Goal: Check status: Check status

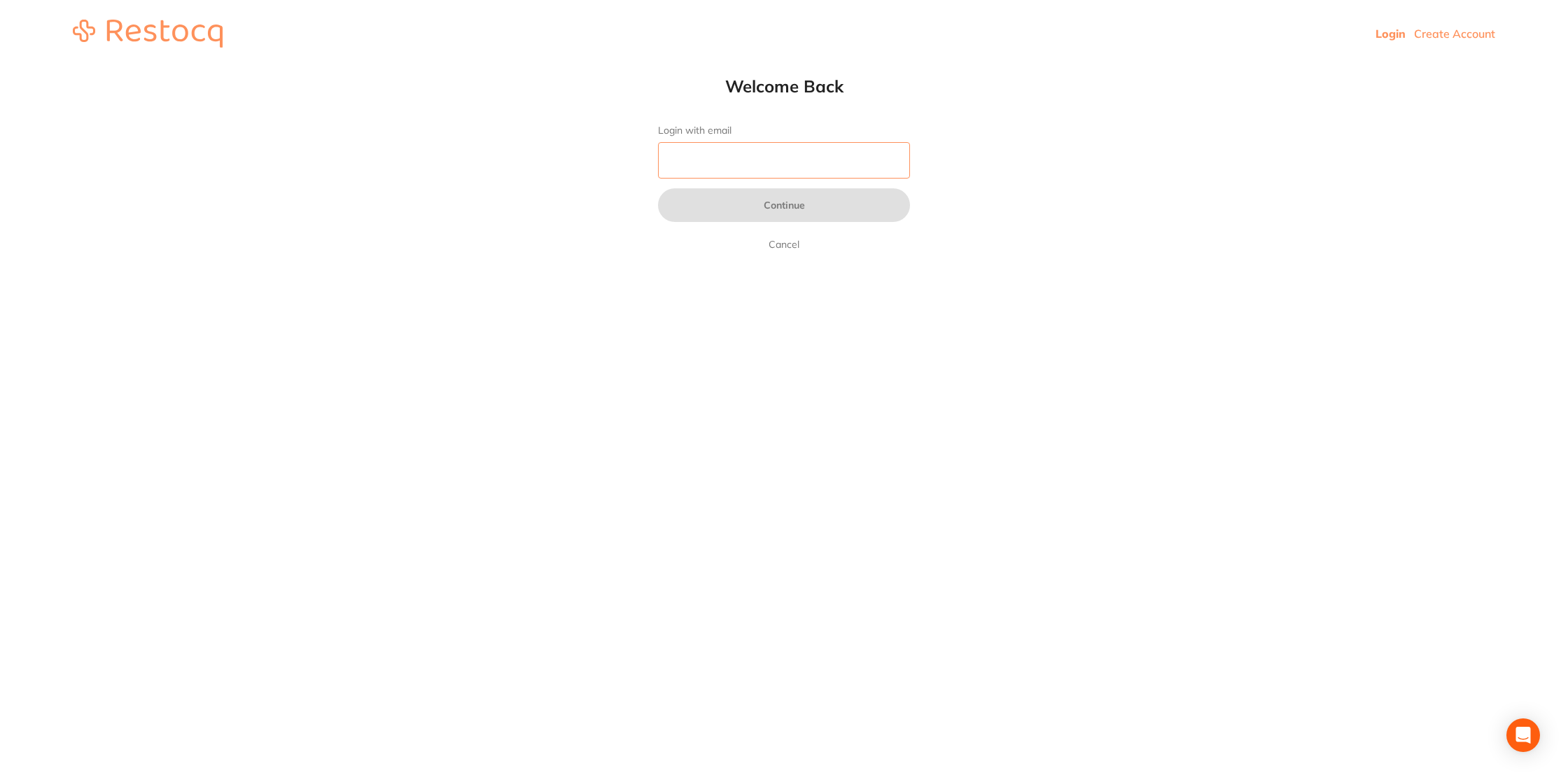
click at [802, 159] on input "Login with email" at bounding box center [784, 161] width 252 height 36
type input "[EMAIL_ADDRESS][DOMAIN_NAME]"
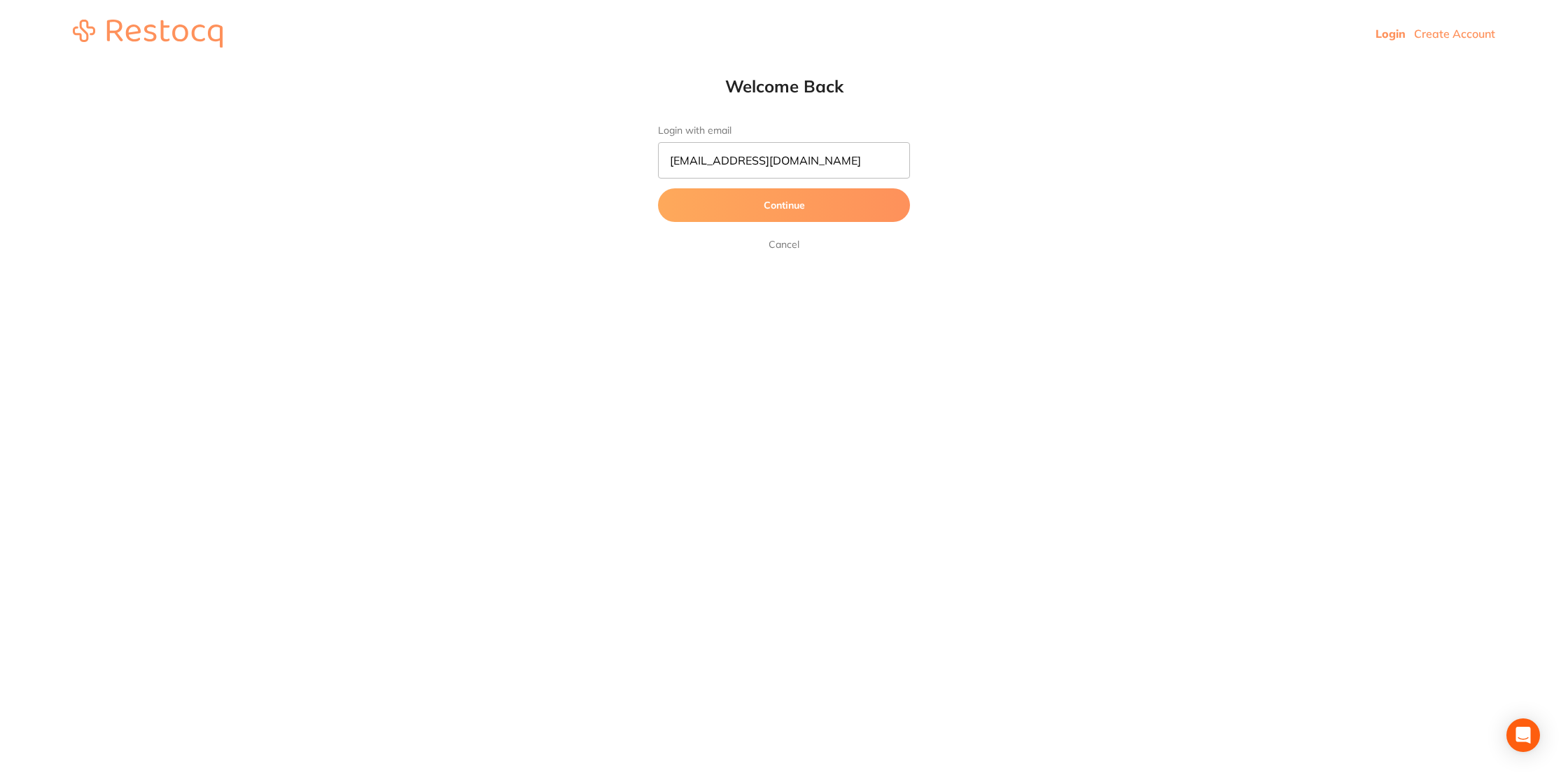
click at [796, 204] on button "Continue" at bounding box center [784, 204] width 252 height 34
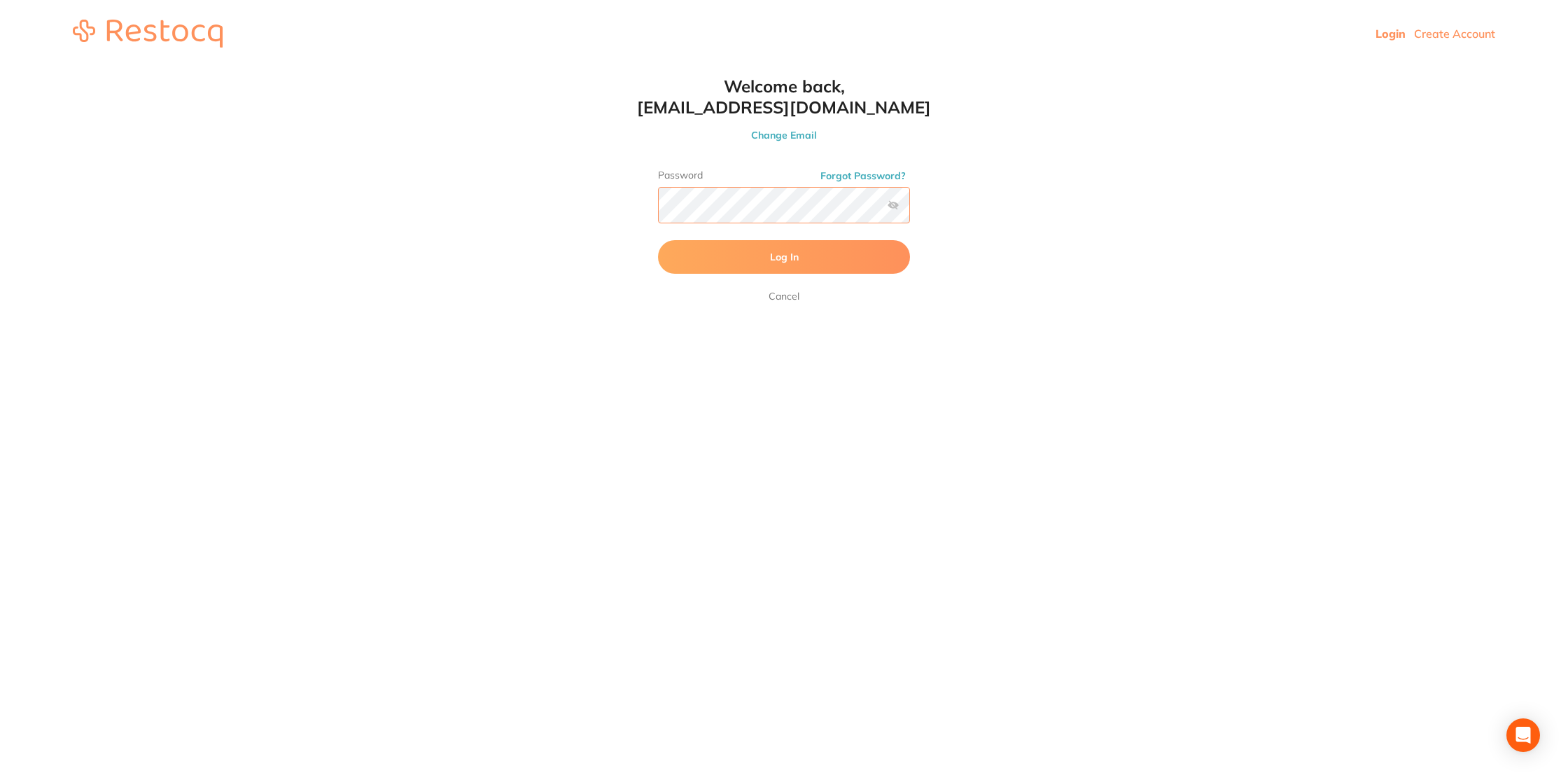
click at [658, 241] on button "Log In" at bounding box center [784, 257] width 252 height 34
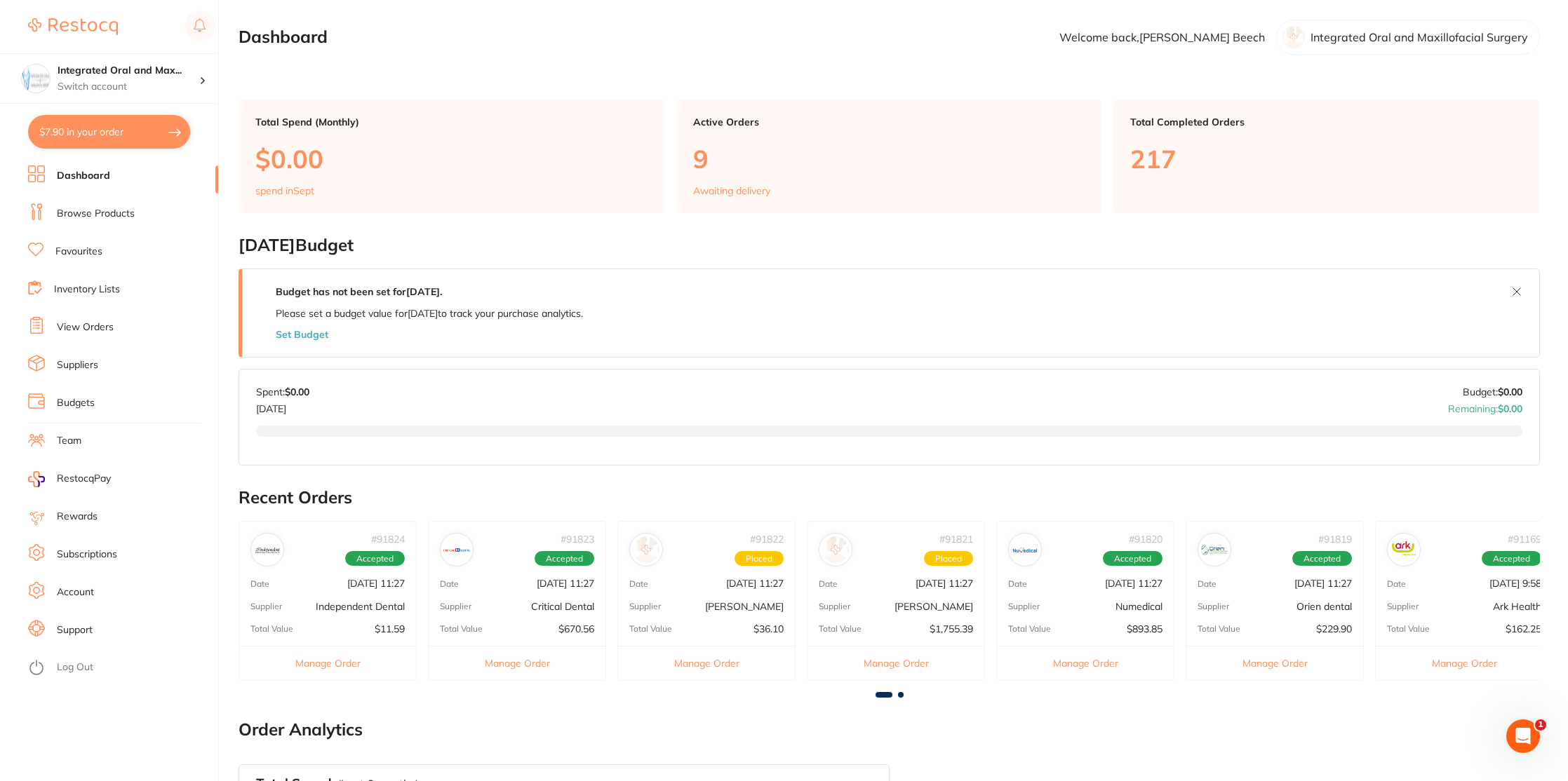
click at [85, 326] on link "View Orders" at bounding box center [85, 328] width 57 height 14
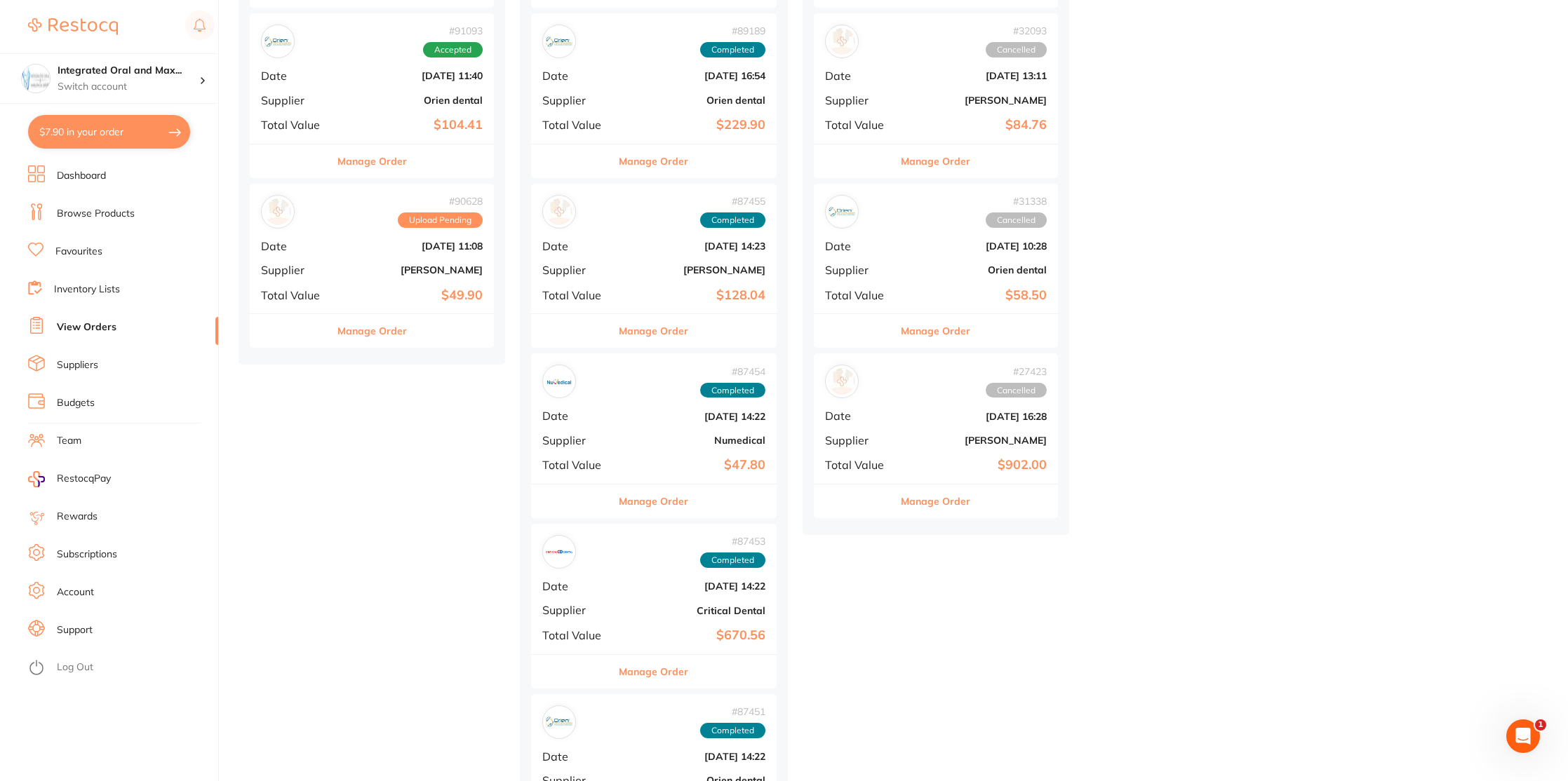
scroll to position [1374, 0]
click at [417, 264] on b "[PERSON_NAME]" at bounding box center [412, 269] width 140 height 11
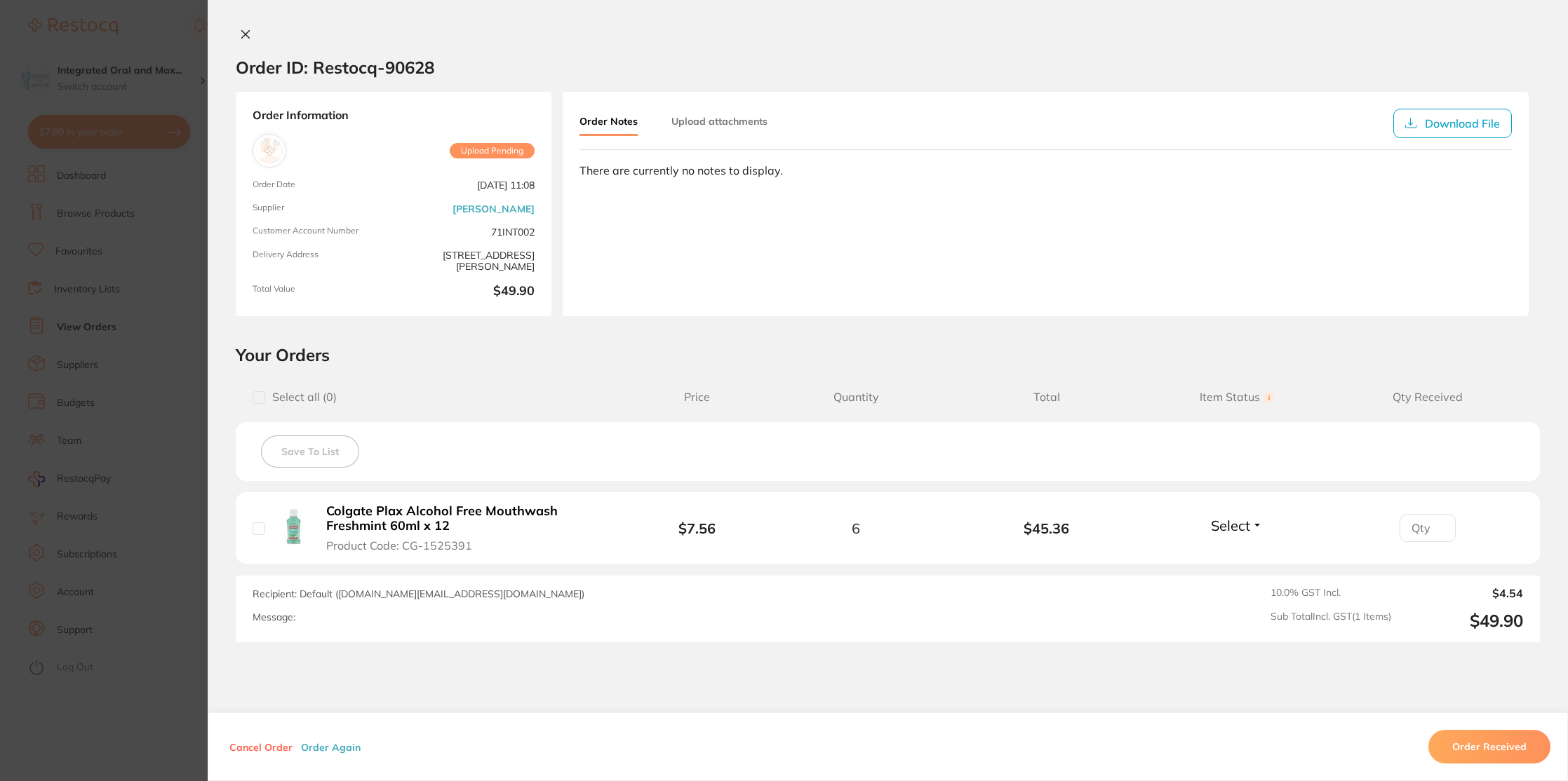
click at [593, 351] on h2 "Your Orders" at bounding box center [888, 354] width 1305 height 21
click at [240, 33] on icon at bounding box center [245, 34] width 11 height 11
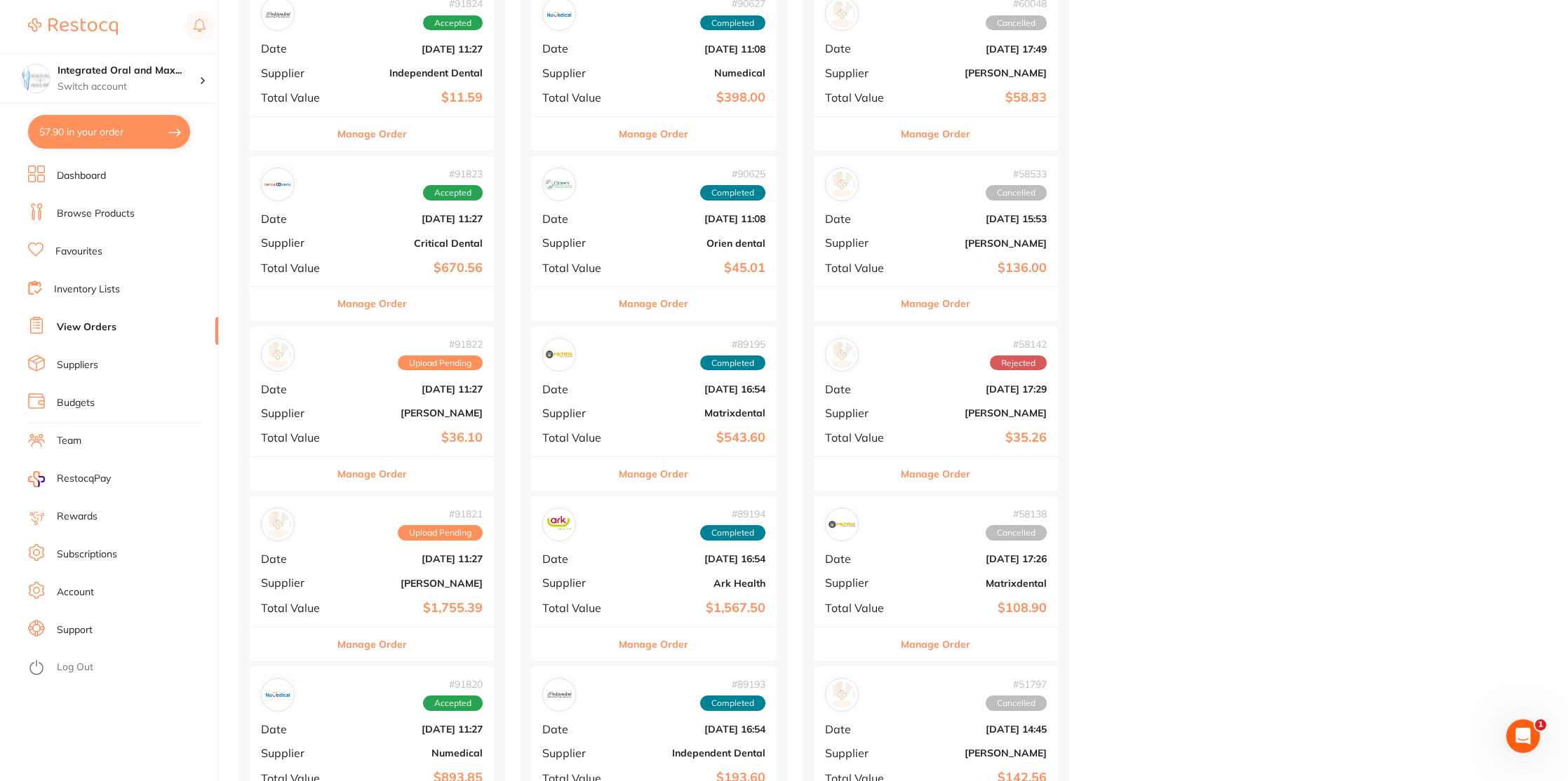
scroll to position [220, 0]
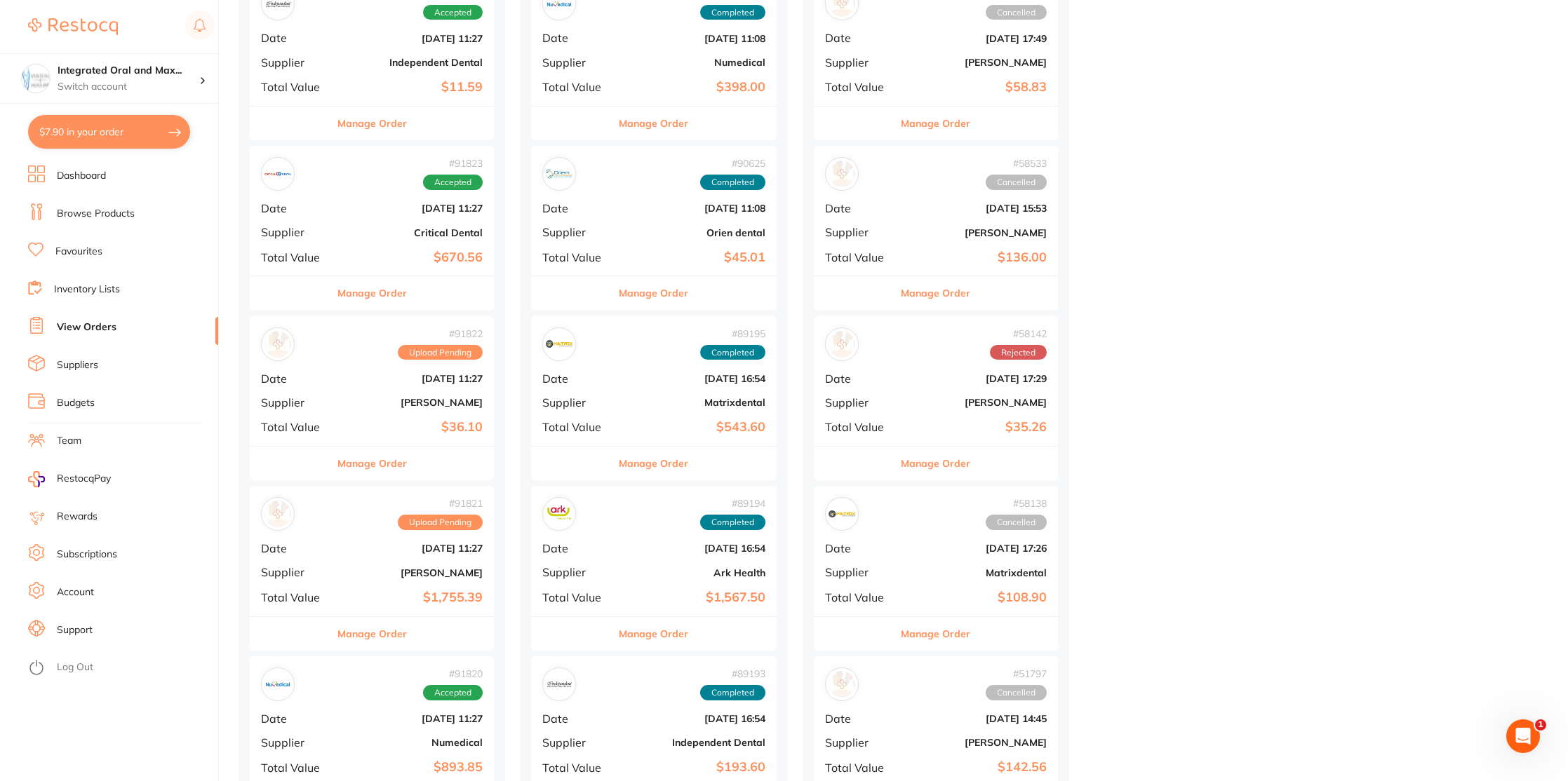
click at [421, 569] on b "[PERSON_NAME]" at bounding box center [412, 573] width 140 height 11
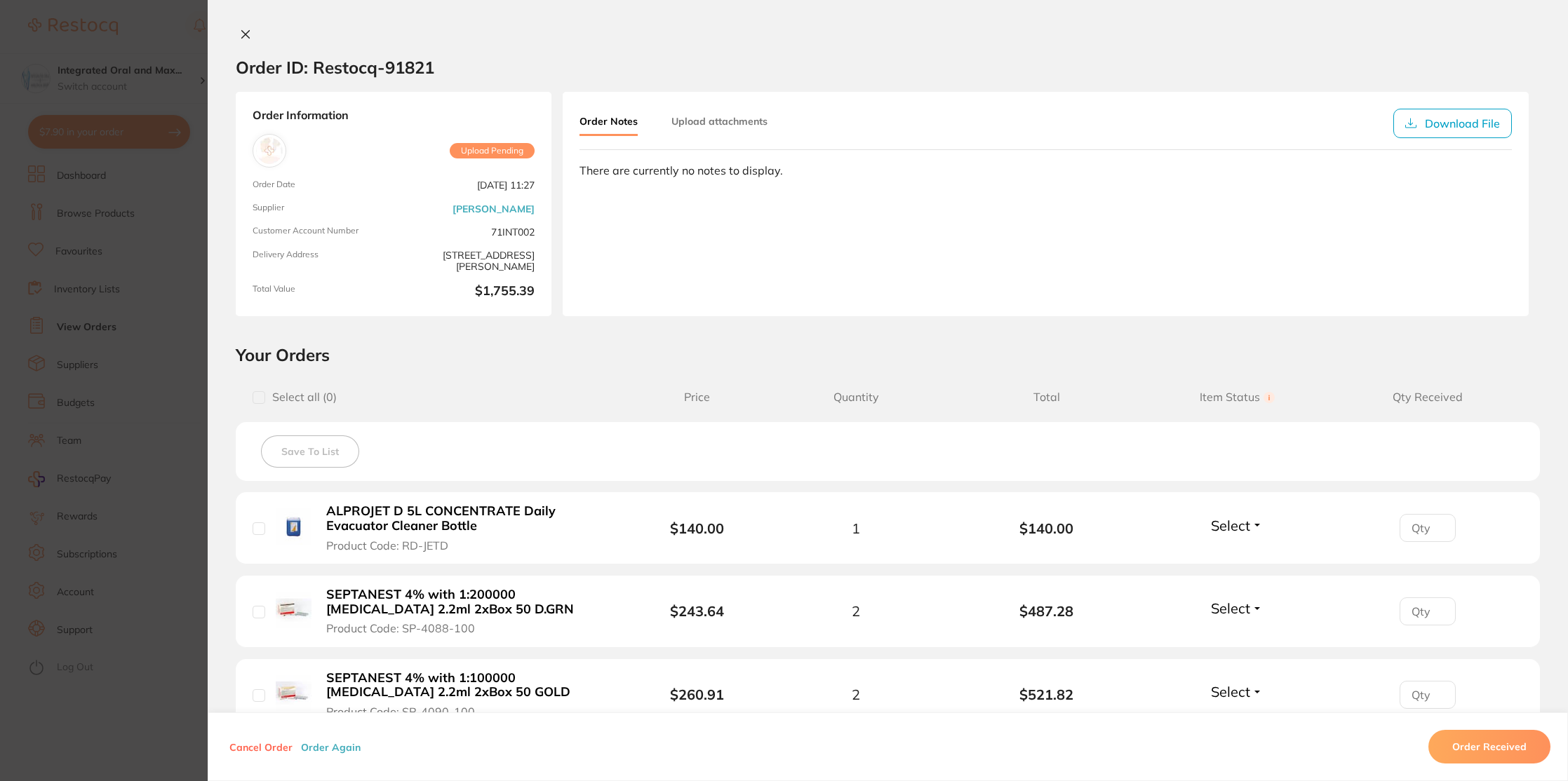
click at [621, 346] on h2 "Your Orders" at bounding box center [888, 354] width 1305 height 21
click at [621, 344] on h2 "Your Orders" at bounding box center [888, 354] width 1305 height 21
click at [618, 363] on h2 "Your Orders" at bounding box center [888, 354] width 1305 height 21
click at [654, 363] on h2 "Your Orders" at bounding box center [888, 354] width 1305 height 21
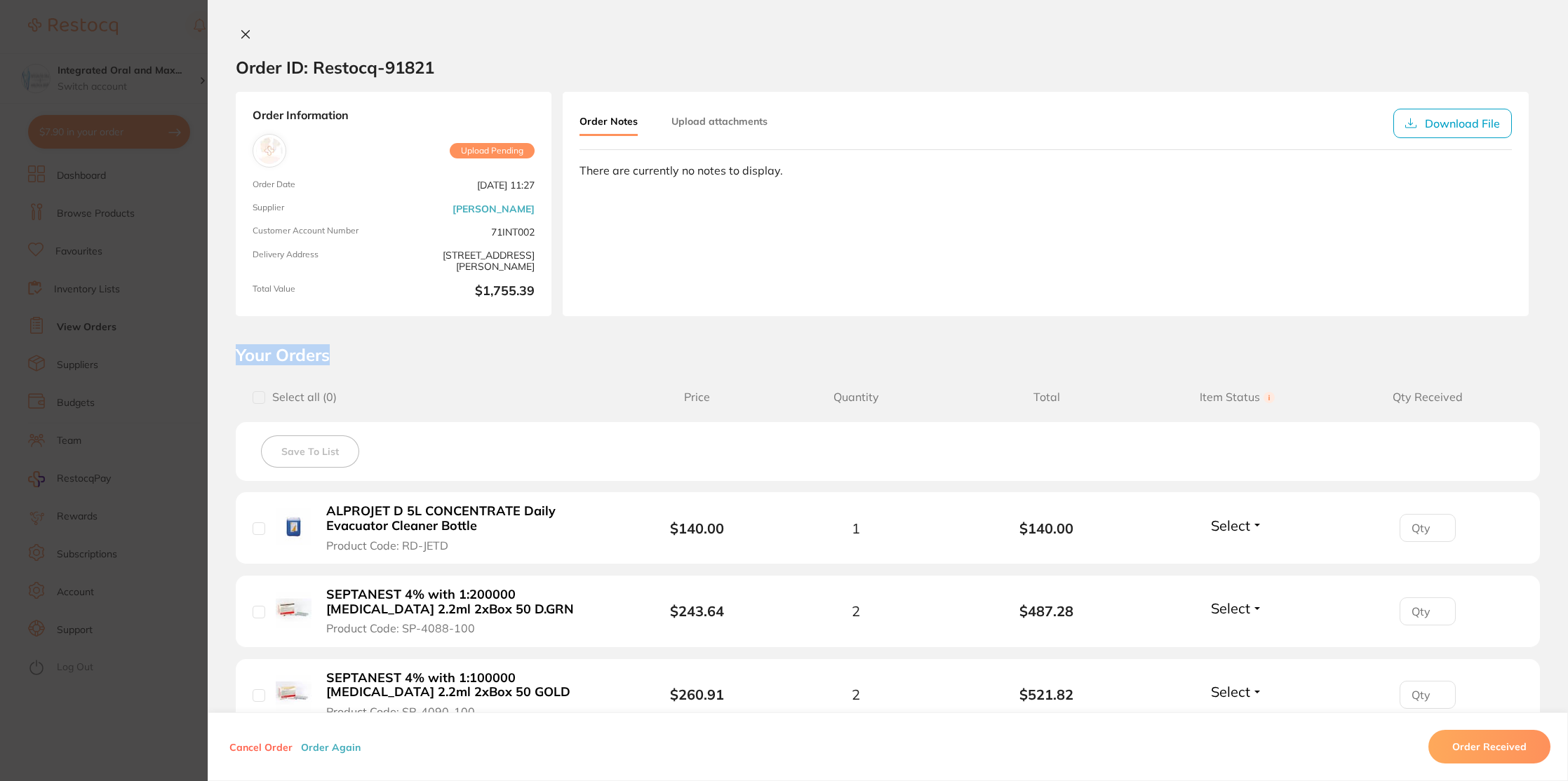
click at [654, 363] on h2 "Your Orders" at bounding box center [888, 354] width 1305 height 21
click at [653, 363] on h2 "Your Orders" at bounding box center [888, 354] width 1305 height 21
click at [582, 388] on div "Select all ( 0 ) Price Quantity Total Item Status You can use this feature to t…" at bounding box center [888, 397] width 1305 height 36
click at [246, 33] on icon at bounding box center [245, 34] width 11 height 11
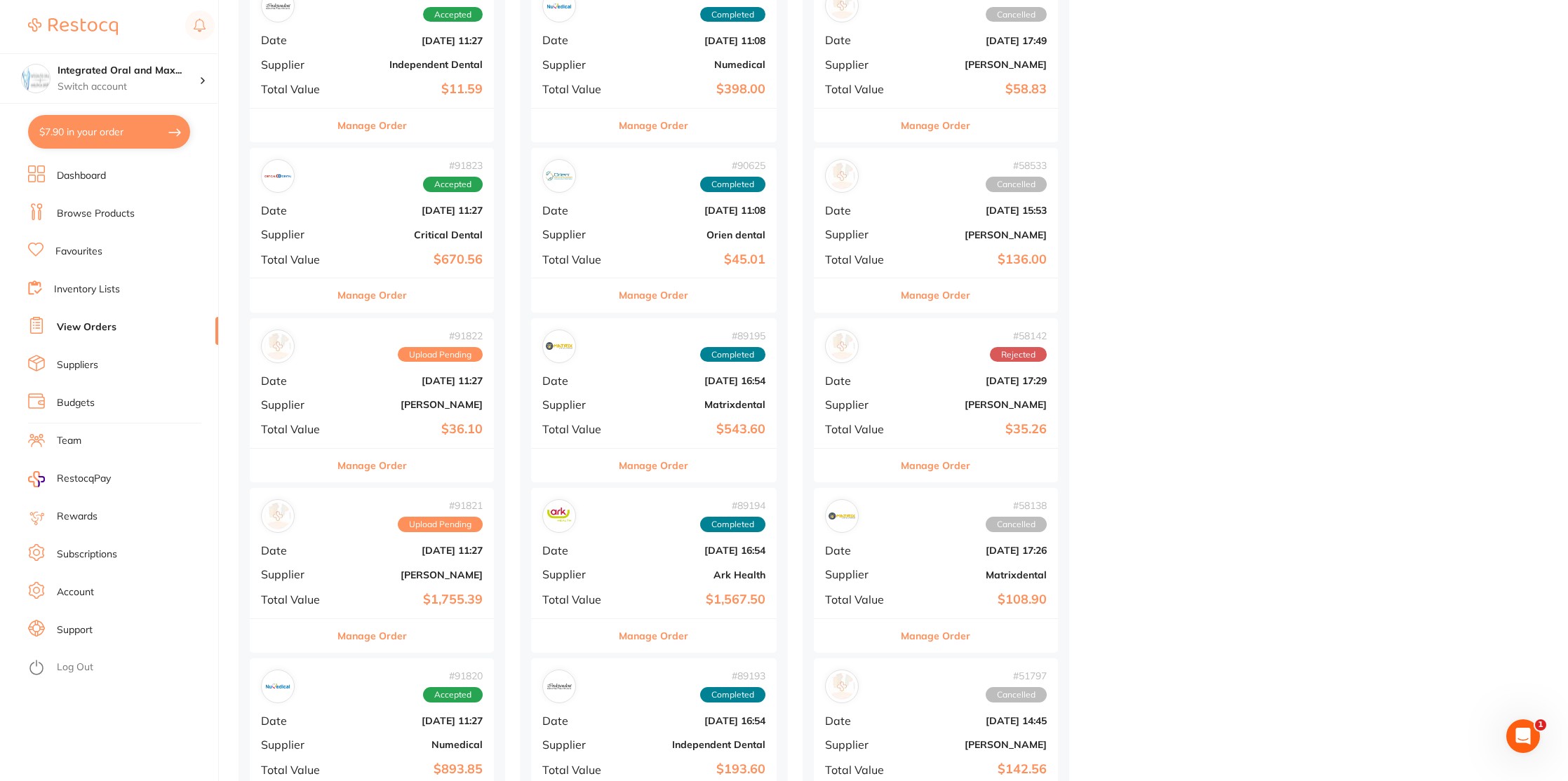
click at [341, 565] on div "# 91821 Upload Pending Date [DATE] 11:27 Supplier [PERSON_NAME] Total Value $1,…" at bounding box center [372, 552] width 244 height 130
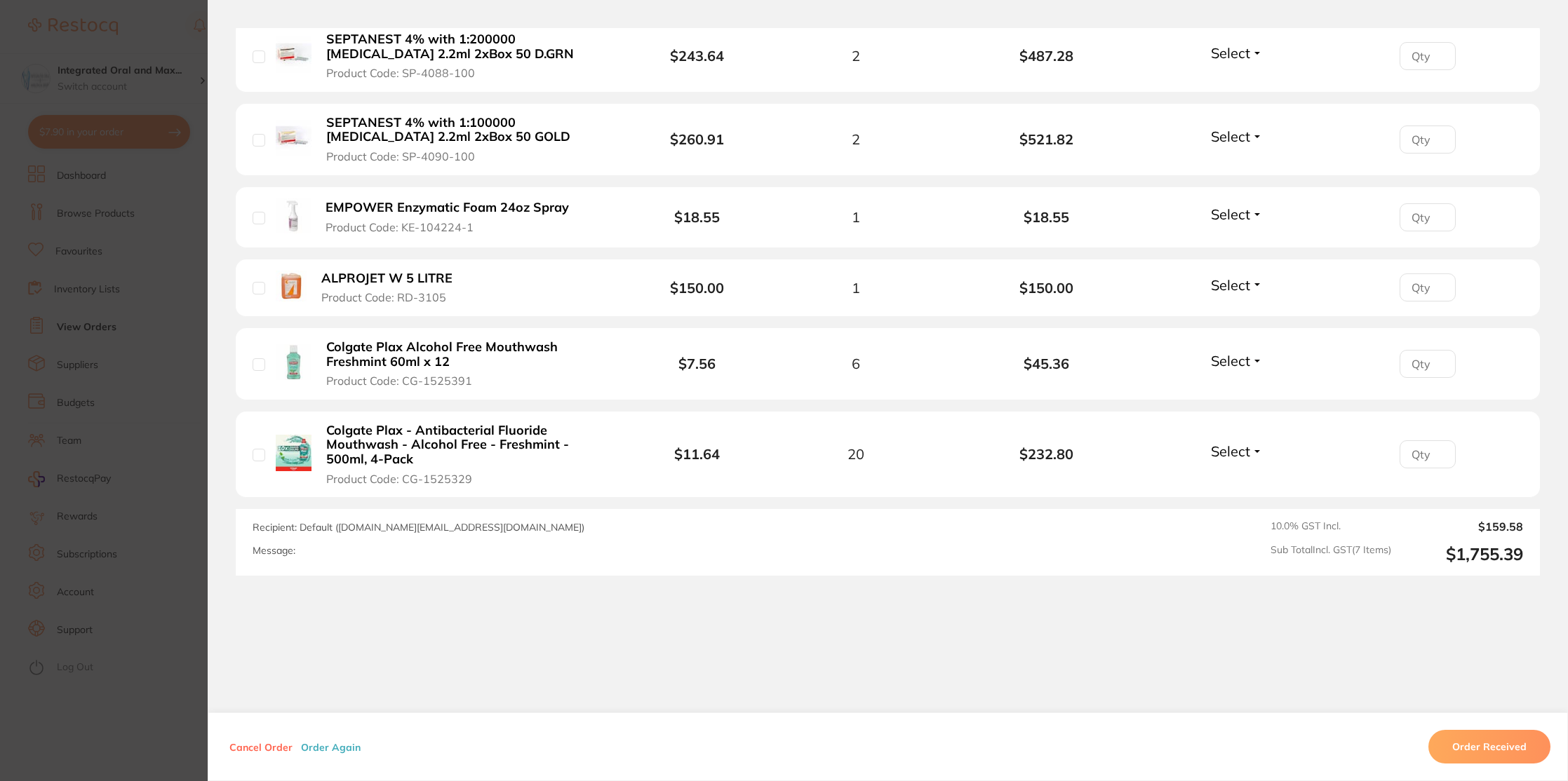
click at [699, 634] on div "Order ID: Restocq- 91821 Order Information Upload Pending Order Date [DATE] 11:…" at bounding box center [887, 405] width 1361 height 753
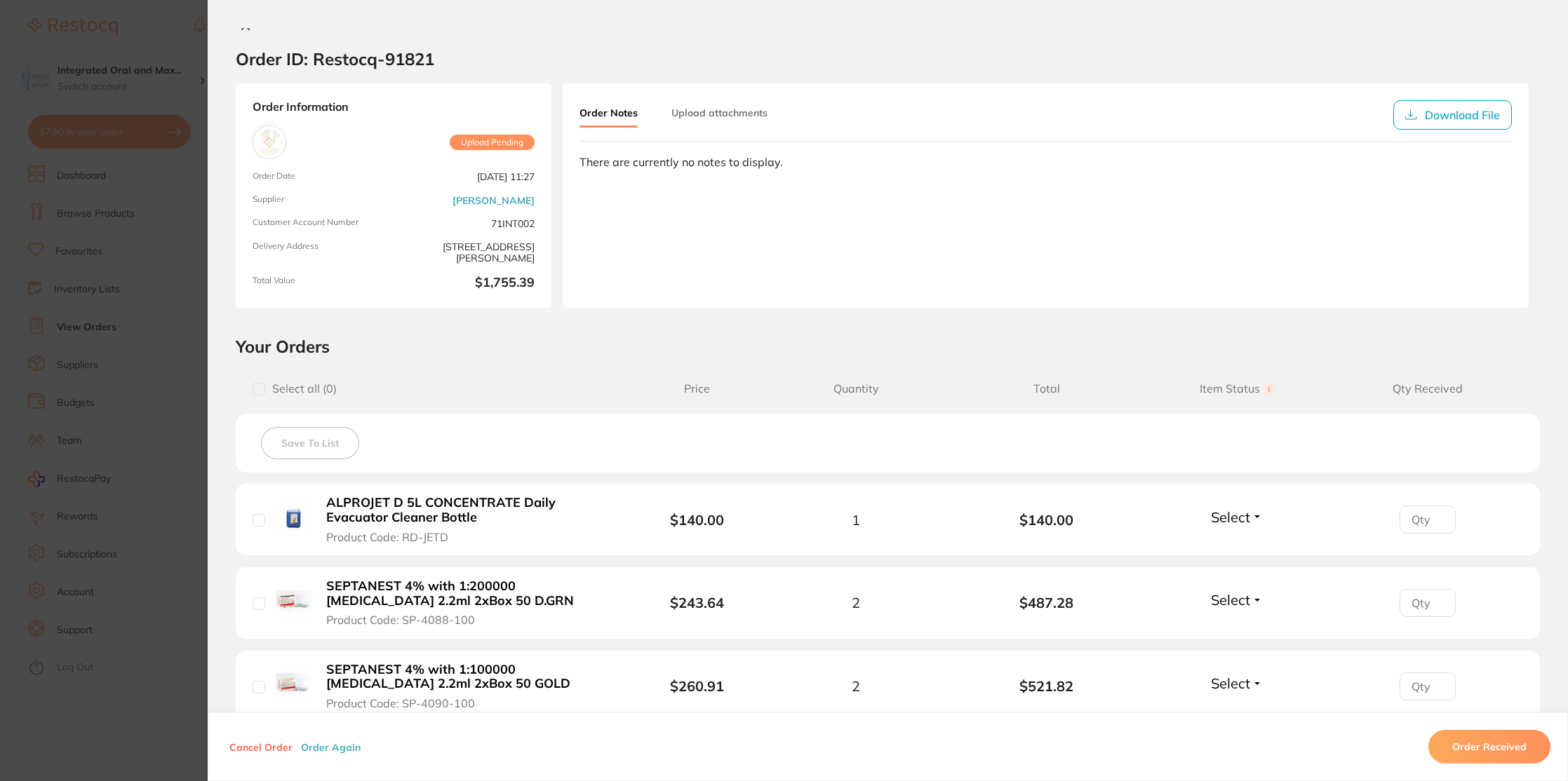
scroll to position [6, 0]
click at [241, 29] on icon at bounding box center [245, 28] width 11 height 11
